Goal: Navigation & Orientation: Find specific page/section

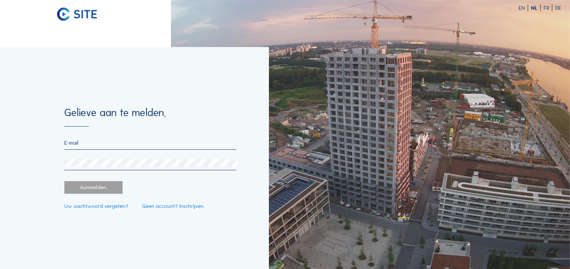
type input "[EMAIL_ADDRESS][DOMAIN_NAME]"
click at [131, 159] on div "[EMAIL_ADDRESS][DOMAIN_NAME]" at bounding box center [150, 155] width 172 height 31
drag, startPoint x: 201, startPoint y: 126, endPoint x: 193, endPoint y: 130, distance: 9.5
click at [201, 126] on form "Gelieve aan te melden. [PERSON_NAME][EMAIL_ADDRESS][DOMAIN_NAME] Aanmelden. Uw …" at bounding box center [150, 157] width 172 height 101
click at [104, 188] on div "Aanmelden." at bounding box center [93, 187] width 58 height 13
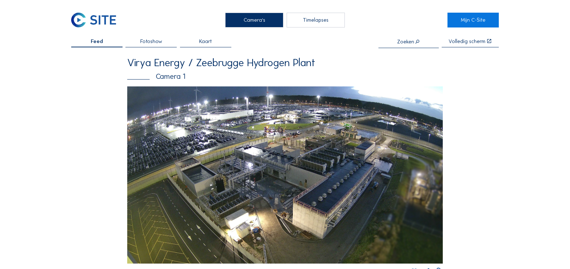
click at [248, 155] on img at bounding box center [284, 174] width 315 height 177
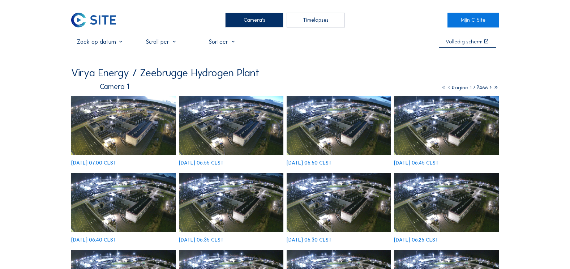
click at [134, 122] on img at bounding box center [123, 125] width 105 height 59
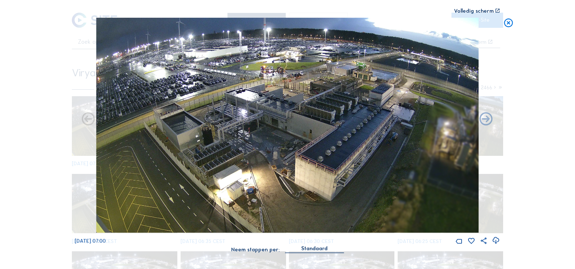
click at [476, 8] on div "Volledig scherm" at bounding box center [474, 10] width 40 height 5
